Goal: Complete application form

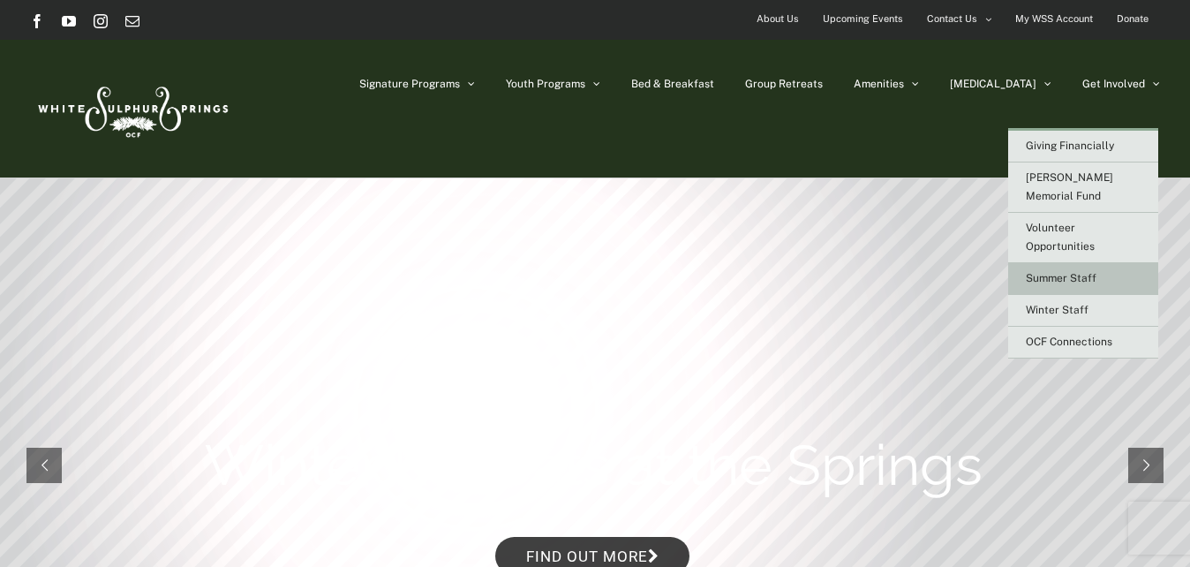
click at [1079, 272] on span "Summer Staff" at bounding box center [1061, 278] width 71 height 12
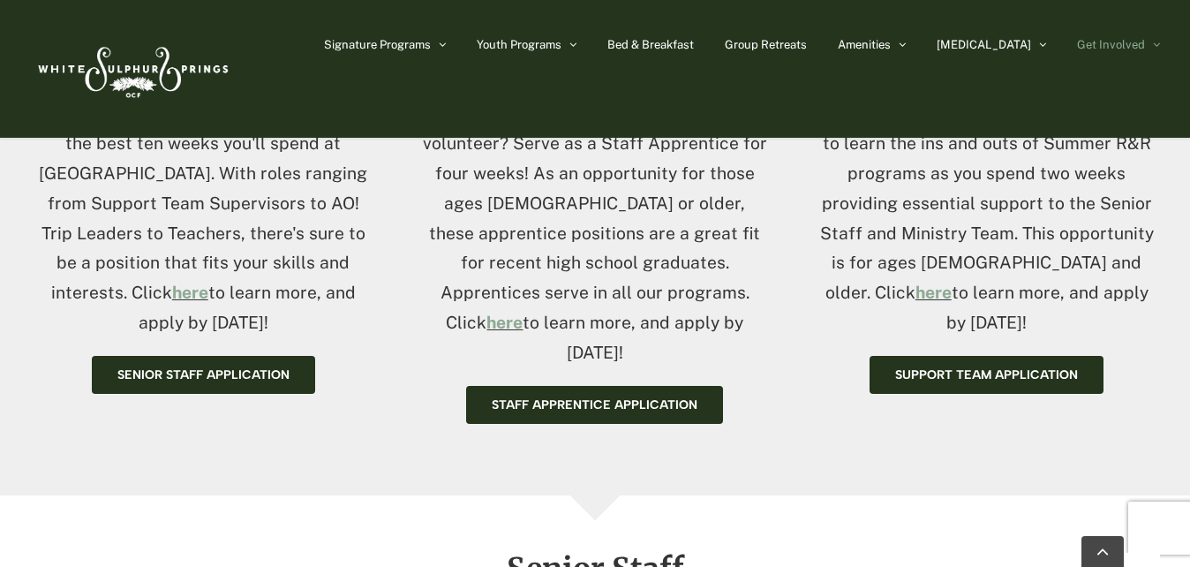
scroll to position [854, 0]
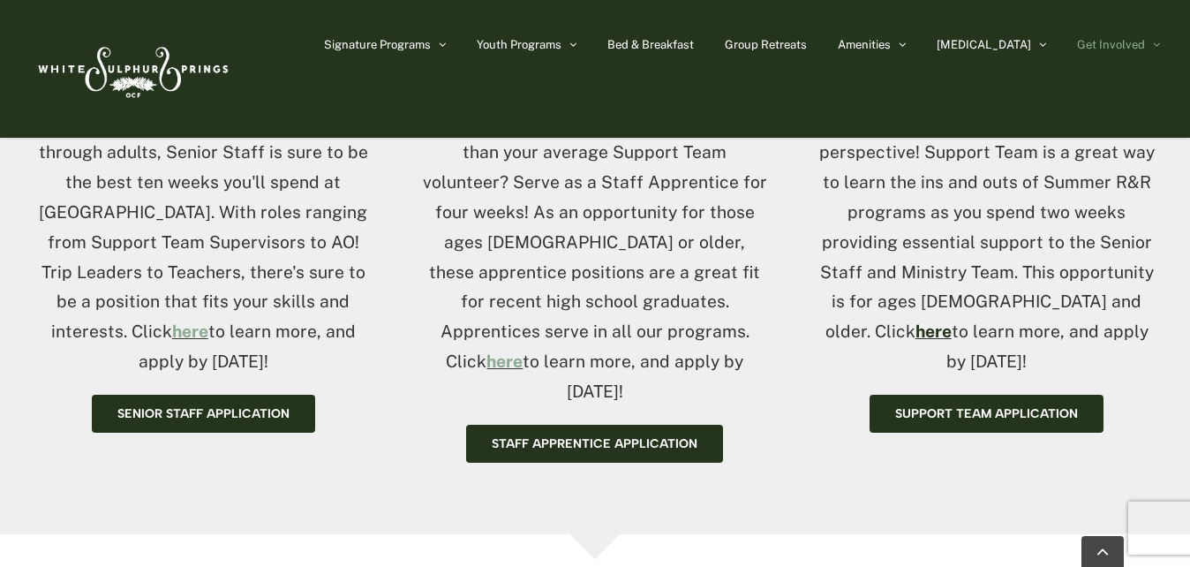
click at [952, 321] on link "here" at bounding box center [934, 330] width 36 height 19
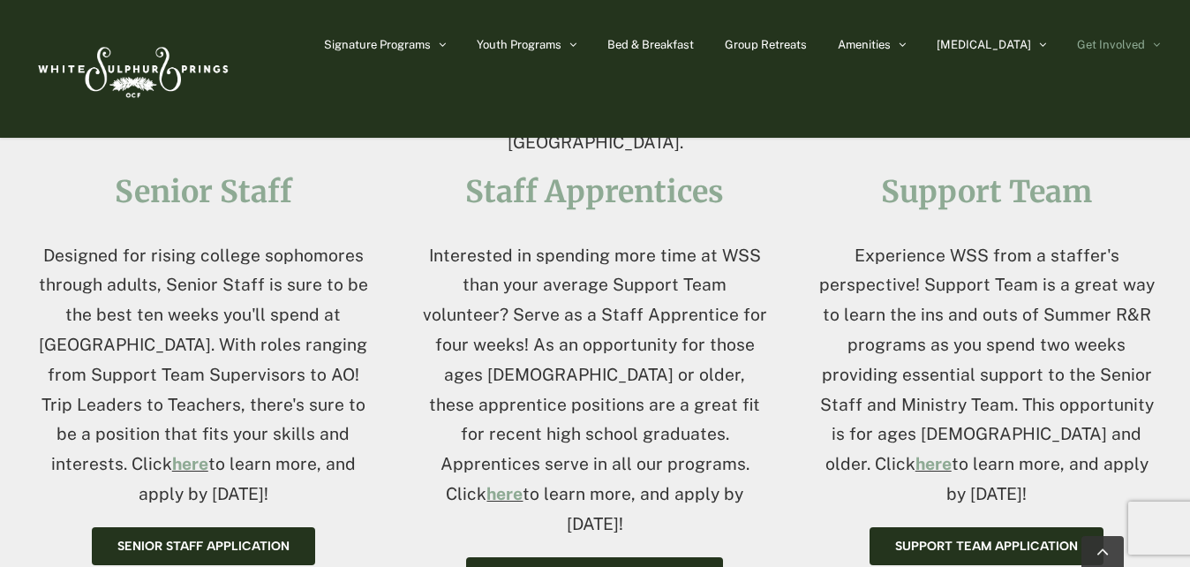
scroll to position [750, 0]
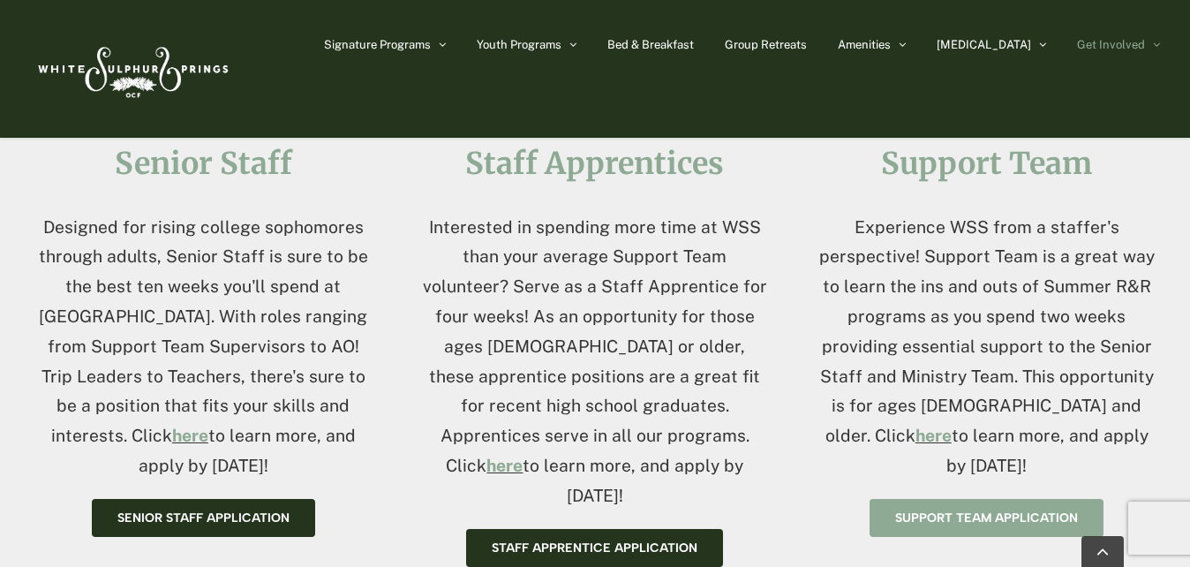
click at [1033, 510] on span "Support Team Application" at bounding box center [986, 517] width 183 height 15
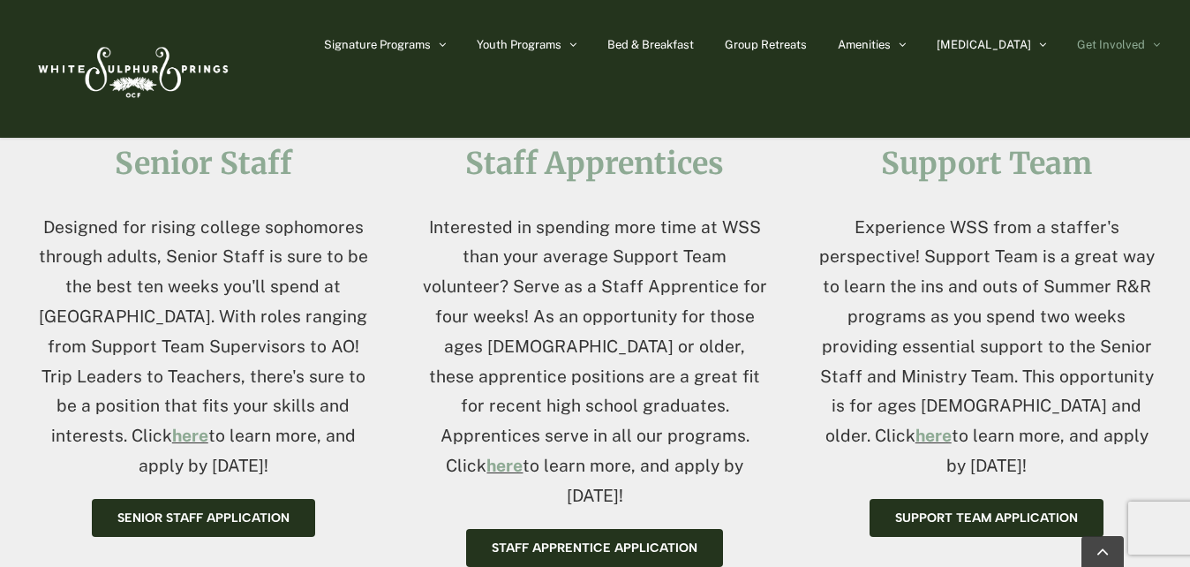
click at [806, 199] on div "Support Team Experience WSS from a staffer's perspective! Support Team is a gre…" at bounding box center [987, 341] width 392 height 389
